Goal: Task Accomplishment & Management: Use online tool/utility

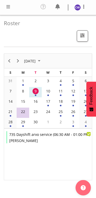
click at [10, 9] on span at bounding box center [8, 7] width 6 height 6
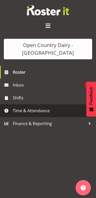
click at [44, 110] on span "Time & Attendance" at bounding box center [49, 111] width 73 height 8
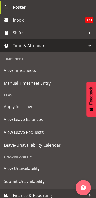
scroll to position [65, 0]
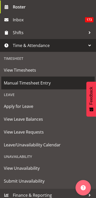
click at [50, 87] on span "Manual Timesheet Entry" at bounding box center [48, 83] width 89 height 8
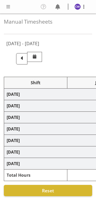
select select "80461"
select select "80472"
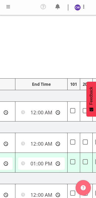
scroll to position [0, 206]
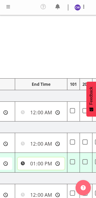
click at [56, 159] on input "13:00:00" at bounding box center [41, 163] width 47 height 12
type input "16:00:00"
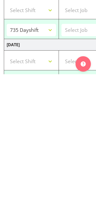
scroll to position [0, 0]
